Goal: Find specific page/section: Find specific page/section

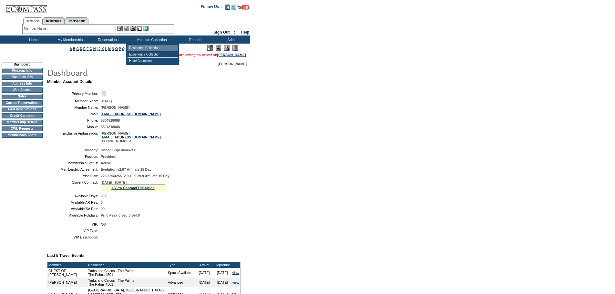
click at [148, 48] on td "Residence Collection" at bounding box center [153, 48] width 51 height 6
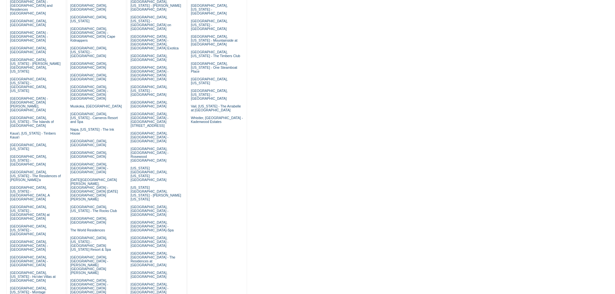
scroll to position [65, 0]
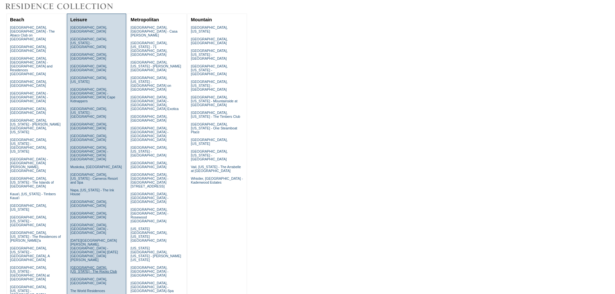
click at [79, 266] on link "[GEOGRAPHIC_DATA], [US_STATE] - The Rocks Club" at bounding box center [93, 270] width 47 height 8
